Goal: Book appointment/travel/reservation

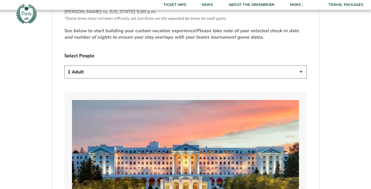
scroll to position [282, 0]
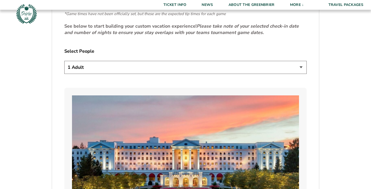
click at [119, 61] on select "1 Adult 2 Adults 3 Adults 4 Adults 2 Adults + 1 Child 2 Adults + 2 Children 2 A…" at bounding box center [185, 67] width 242 height 13
select select "2 Adults + 3 Children"
click at [64, 61] on select "1 Adult 2 Adults 3 Adults 4 Adults 2 Adults + 1 Child 2 Adults + 2 Children 2 A…" at bounding box center [185, 67] width 242 height 13
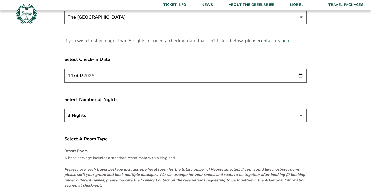
scroll to position [666, 0]
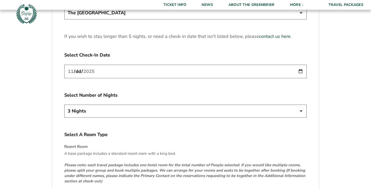
click at [83, 105] on select "3 Nights 4 Nights 5 Nights" at bounding box center [185, 111] width 242 height 13
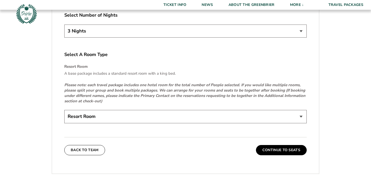
scroll to position [768, 0]
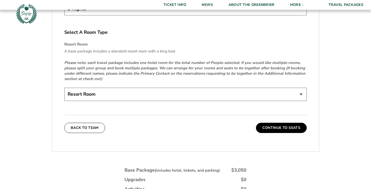
click at [85, 90] on select "Resort Room" at bounding box center [185, 94] width 242 height 13
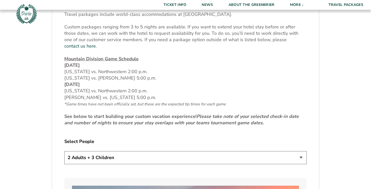
scroll to position [191, 0]
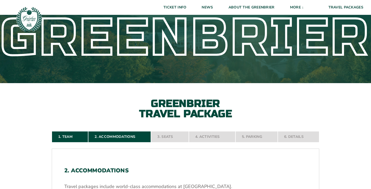
scroll to position [0, 0]
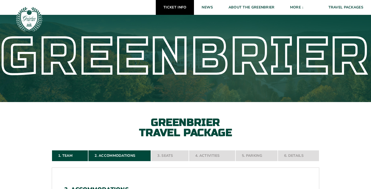
click at [181, 4] on link "Ticket Info" at bounding box center [175, 7] width 38 height 15
